Goal: Information Seeking & Learning: Learn about a topic

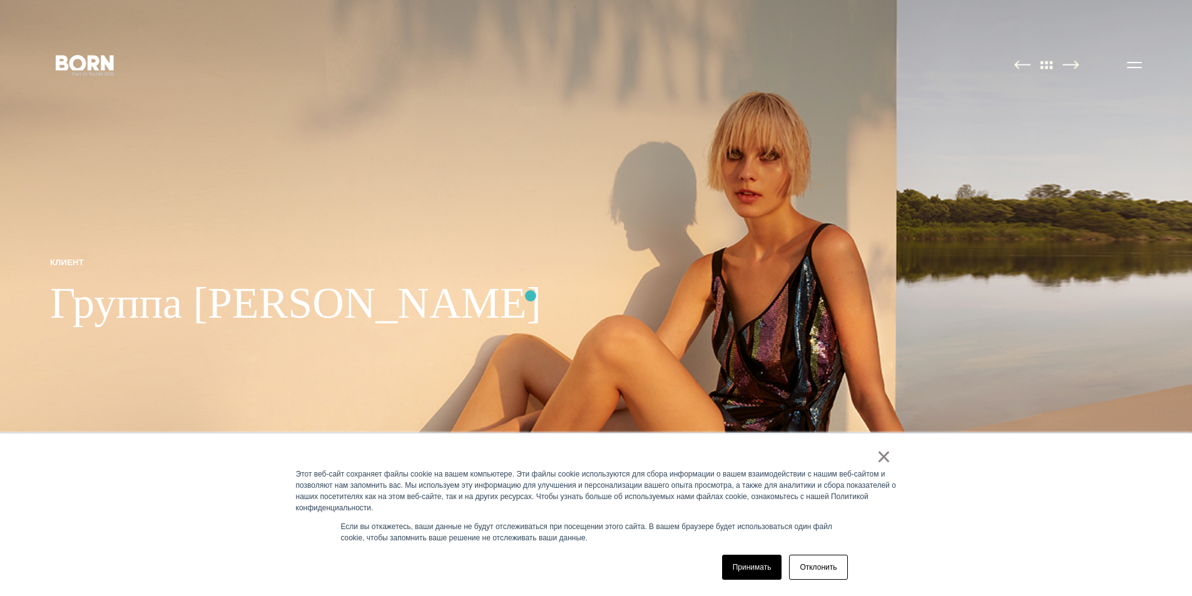
click at [532, 292] on img at bounding box center [596, 298] width 1192 height 596
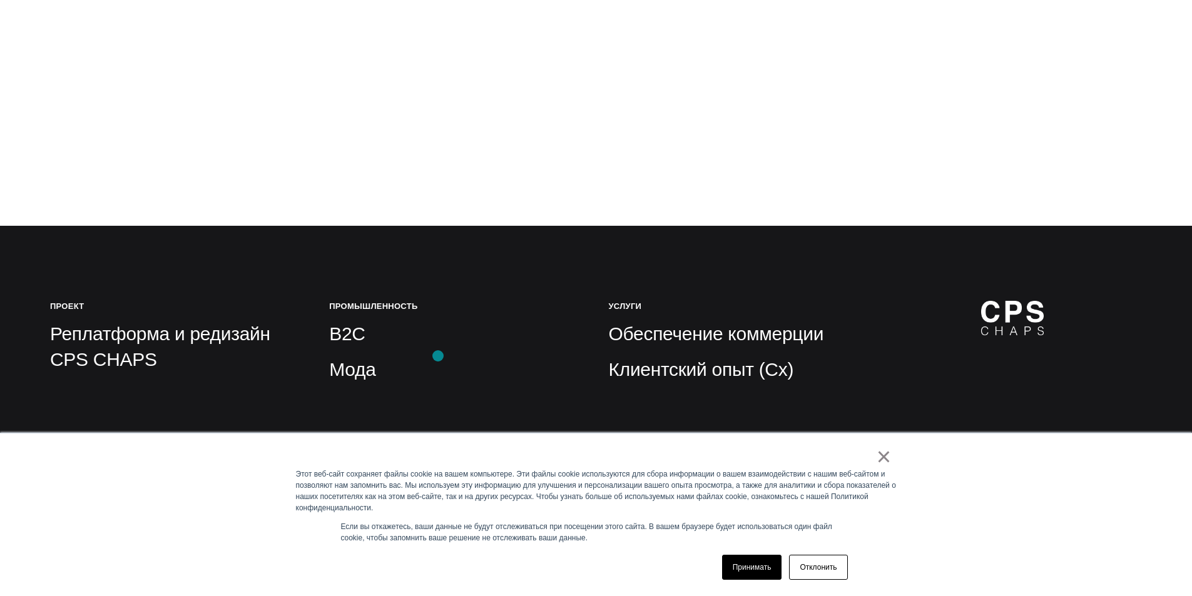
scroll to position [375, 0]
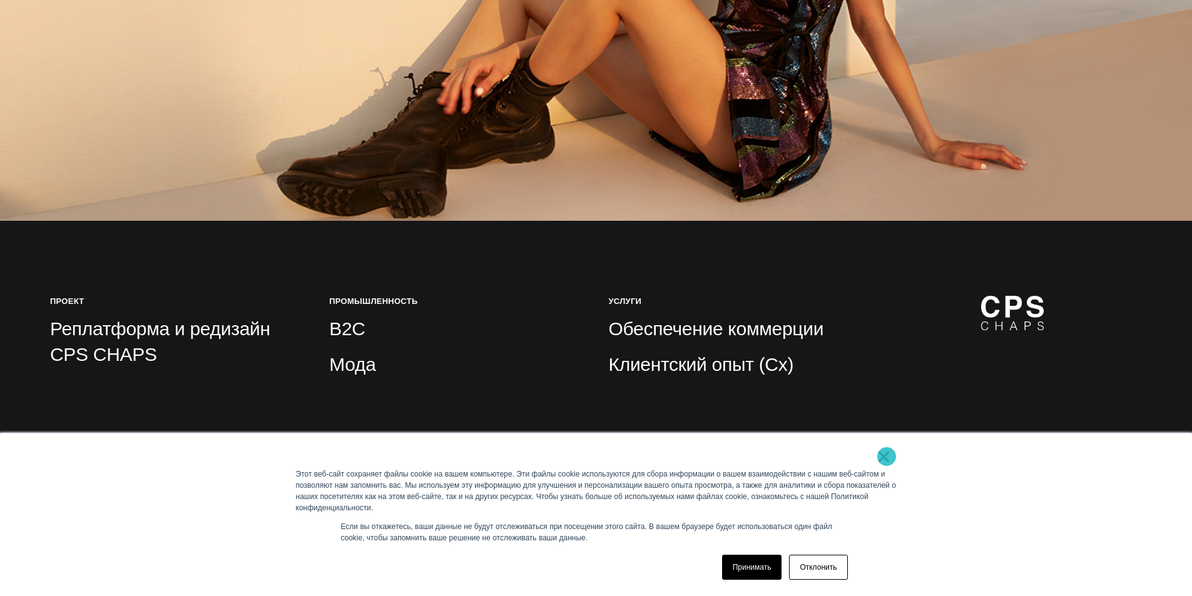
click at [886, 457] on font "×" at bounding box center [883, 457] width 14 height 28
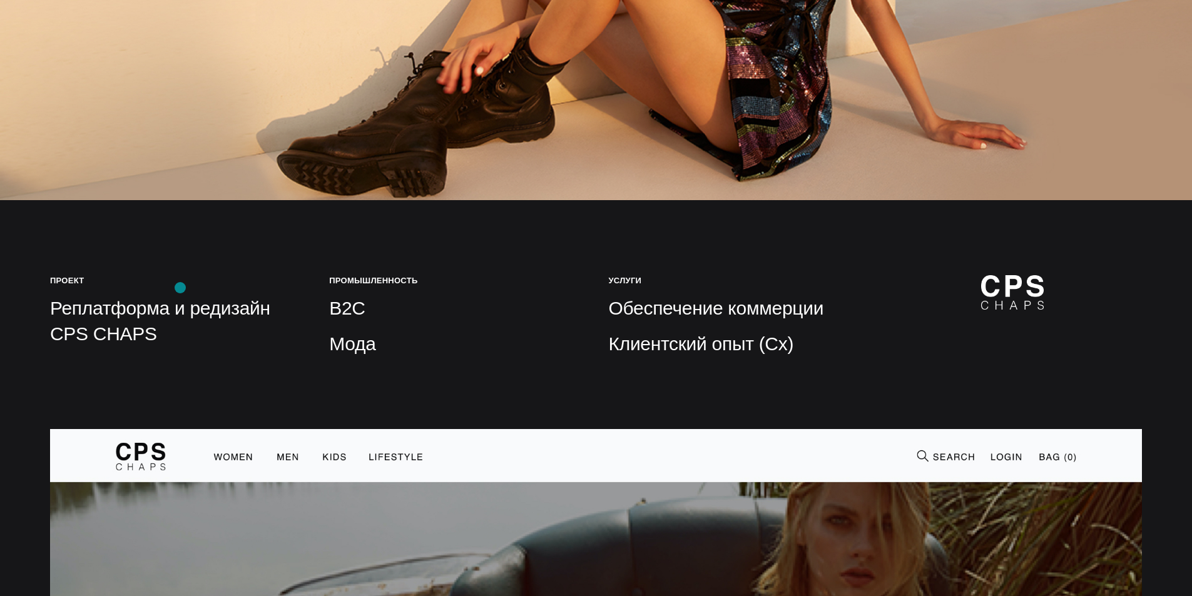
scroll to position [500, 0]
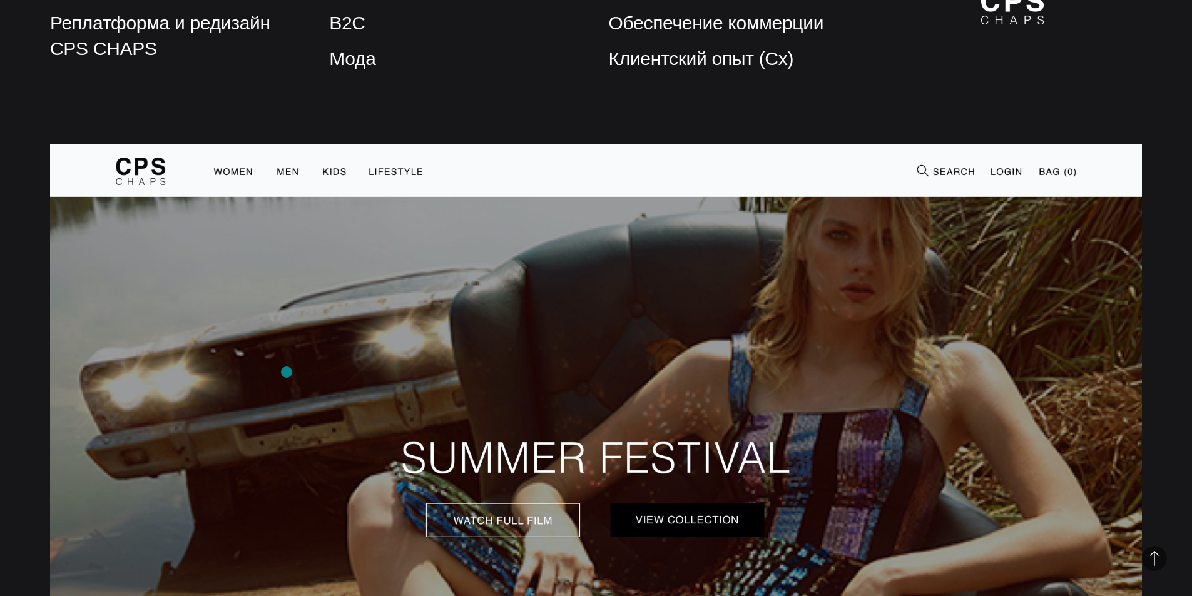
scroll to position [813, 0]
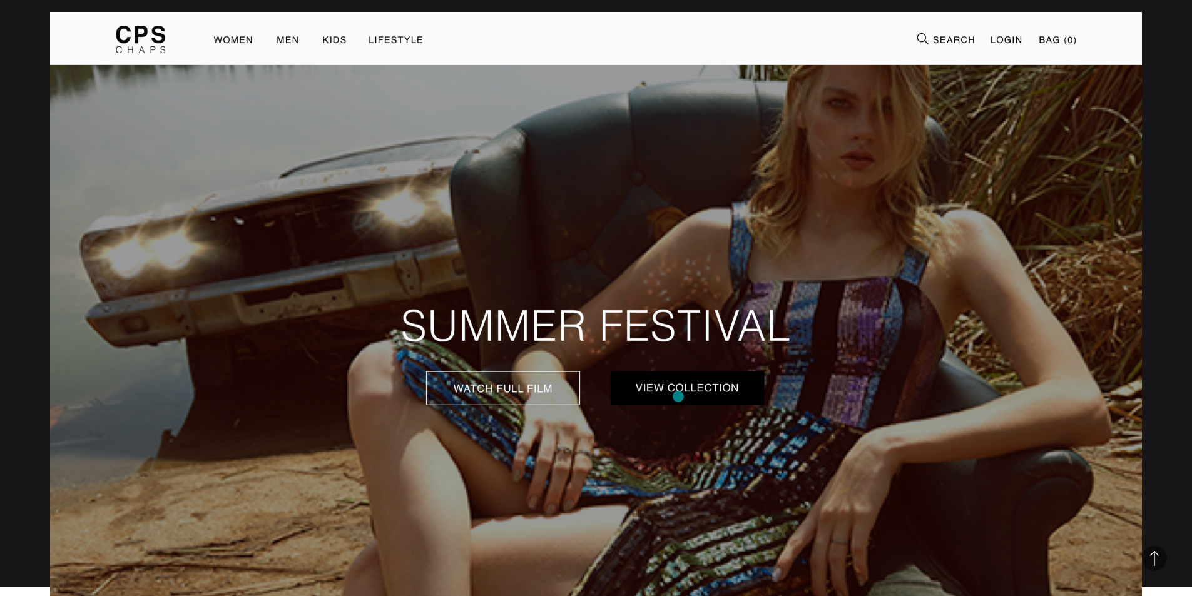
click at [678, 397] on img at bounding box center [595, 328] width 1091 height 632
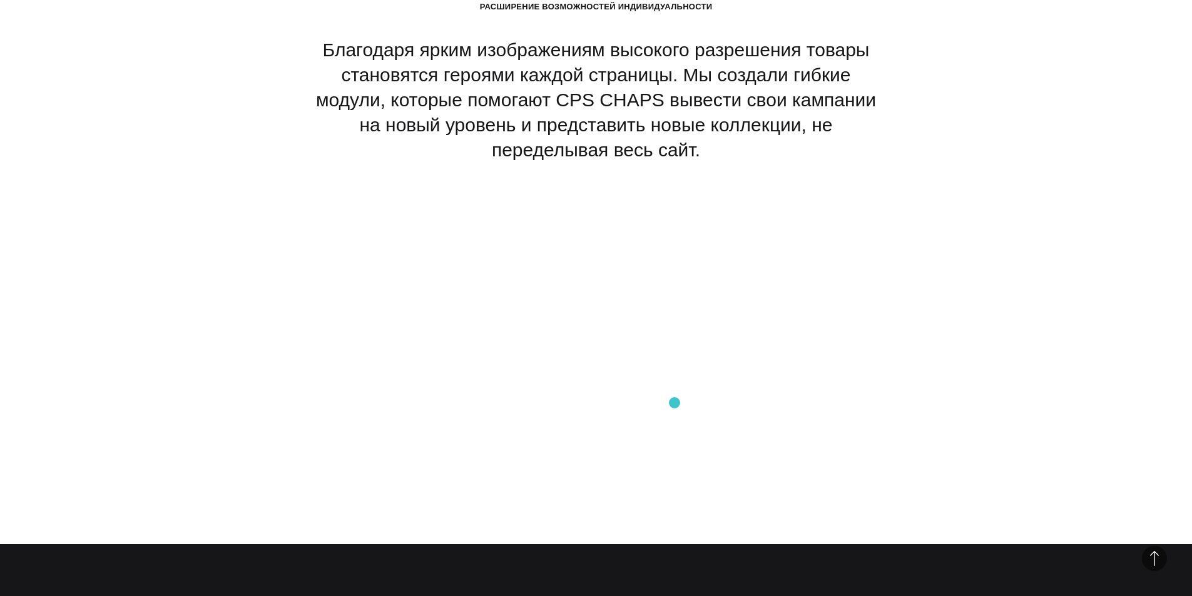
scroll to position [3565, 0]
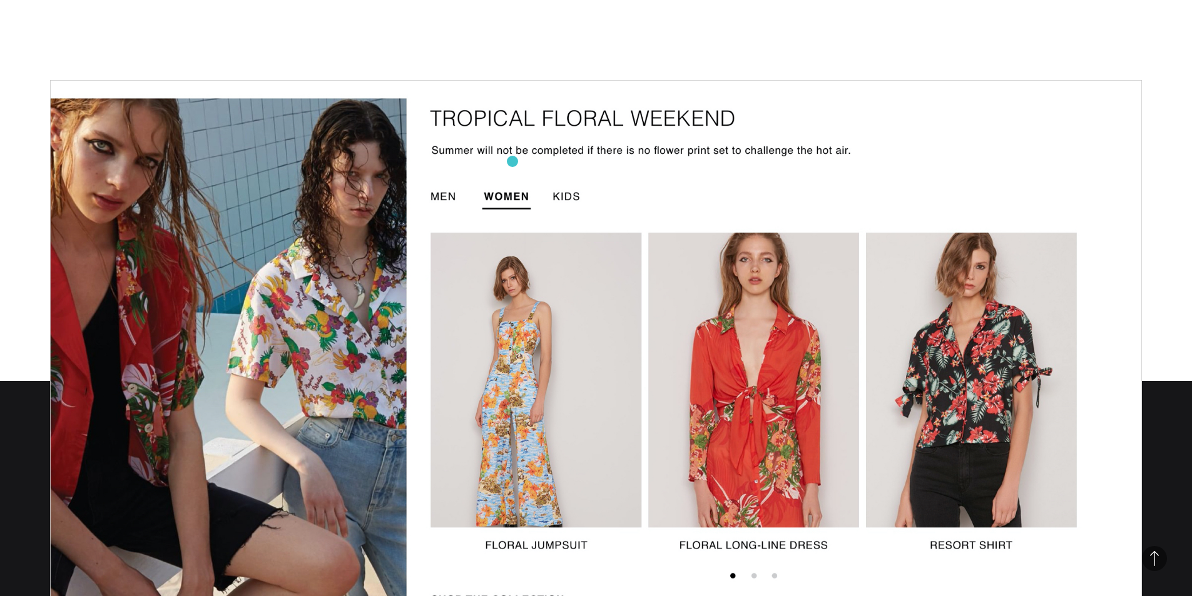
click at [512, 161] on img at bounding box center [595, 355] width 1091 height 551
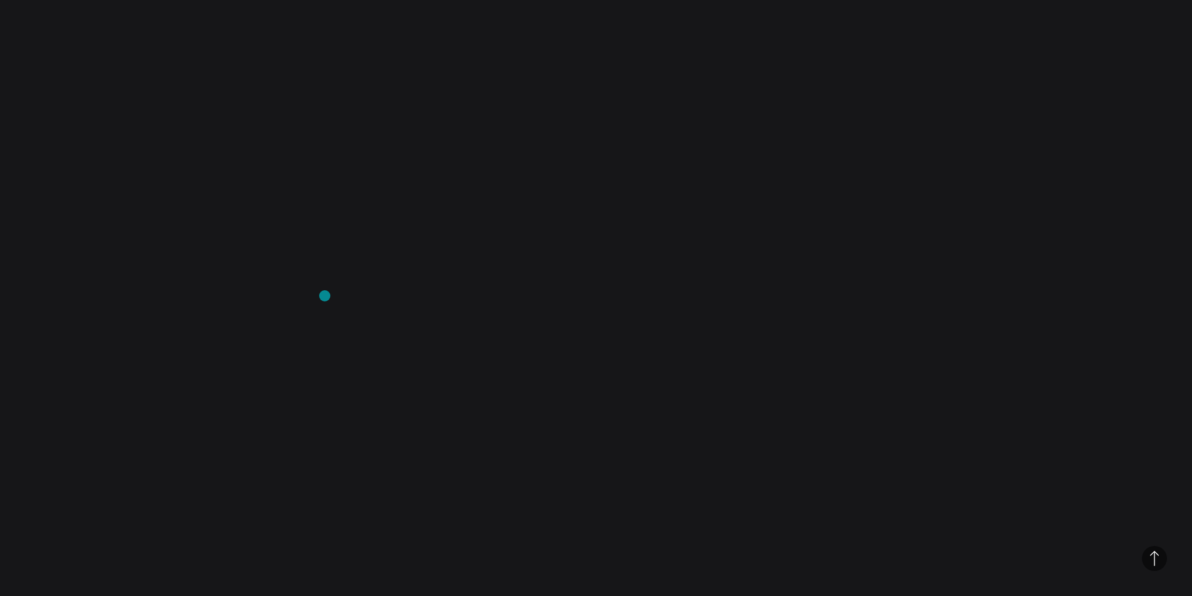
scroll to position [6630, 0]
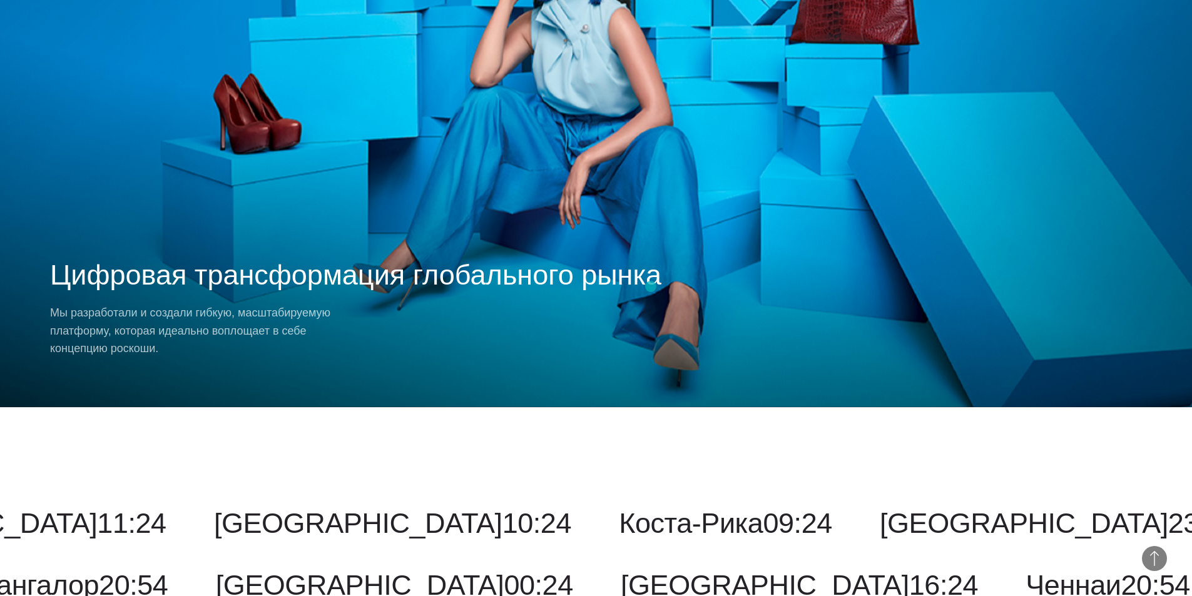
scroll to position [9883, 0]
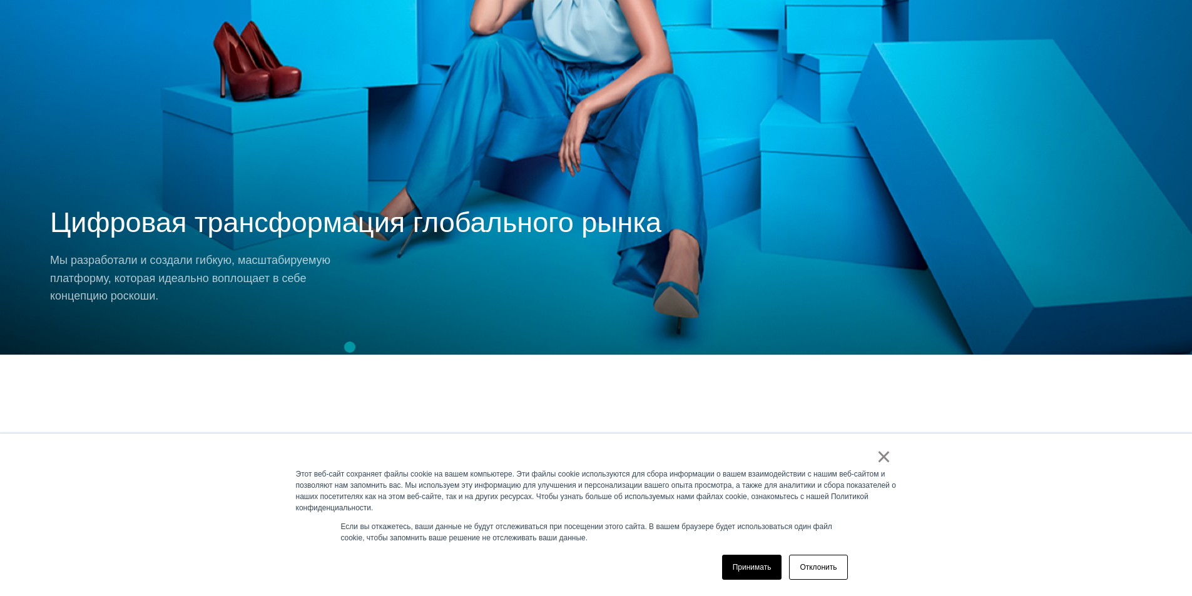
scroll to position [10070, 0]
